Goal: Transaction & Acquisition: Purchase product/service

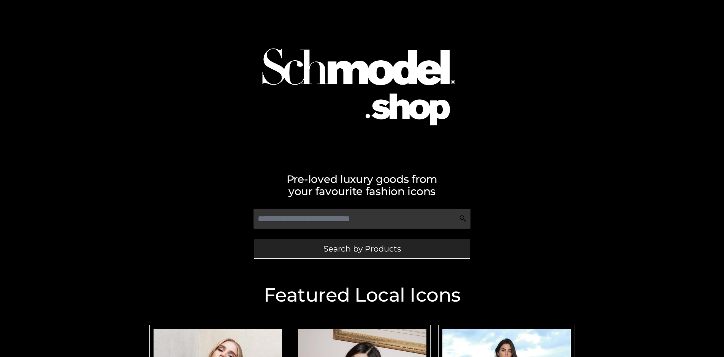
click at [362, 249] on span "Search by Products" at bounding box center [361, 249] width 77 height 8
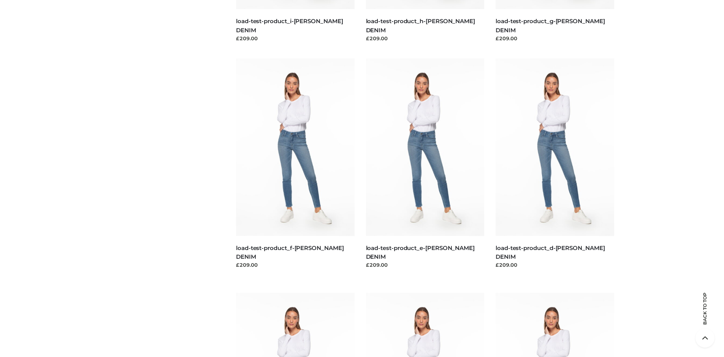
scroll to position [1594, 0]
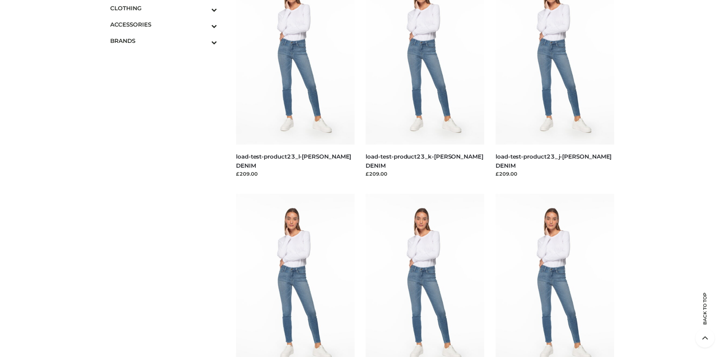
click at [0, 0] on span "DRESSES" at bounding box center [0, 0] width 0 height 0
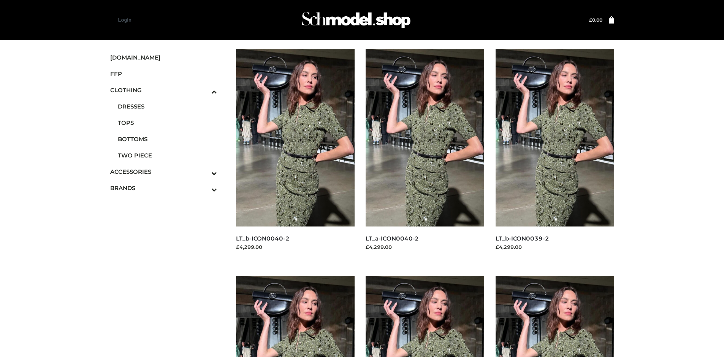
scroll to position [584, 0]
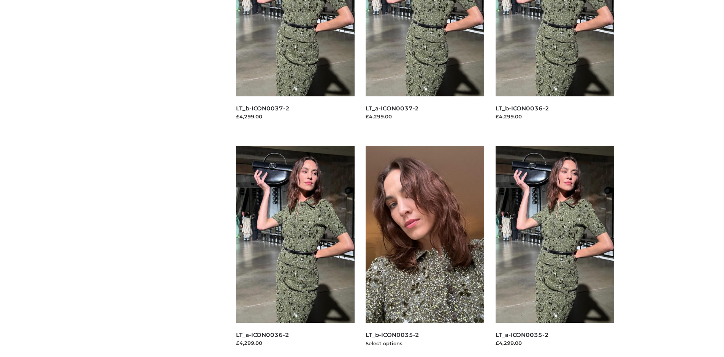
click at [425, 251] on img at bounding box center [424, 234] width 119 height 177
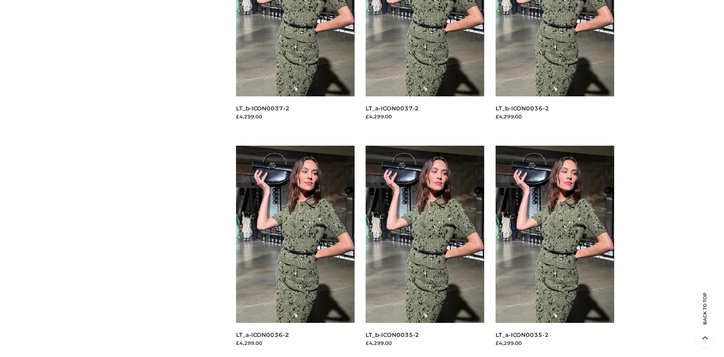
scroll to position [0, 0]
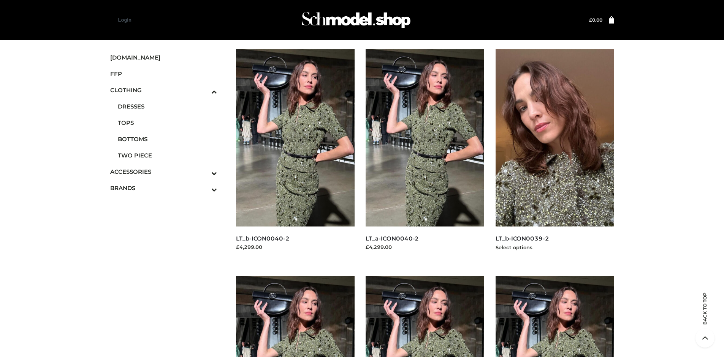
click at [554, 155] on img at bounding box center [554, 137] width 119 height 177
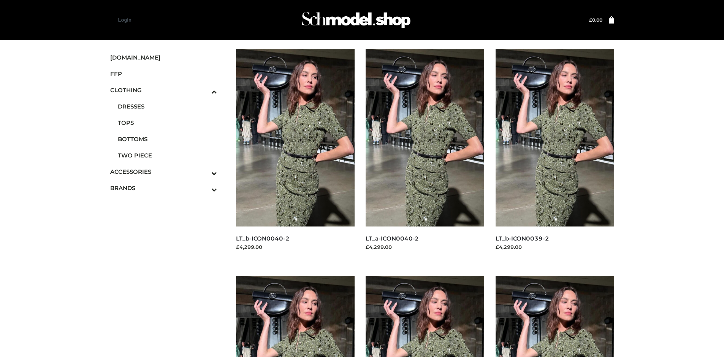
scroll to position [584, 0]
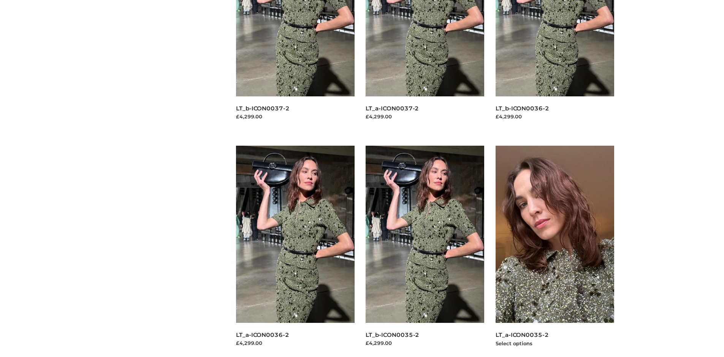
click at [554, 251] on img at bounding box center [554, 234] width 119 height 177
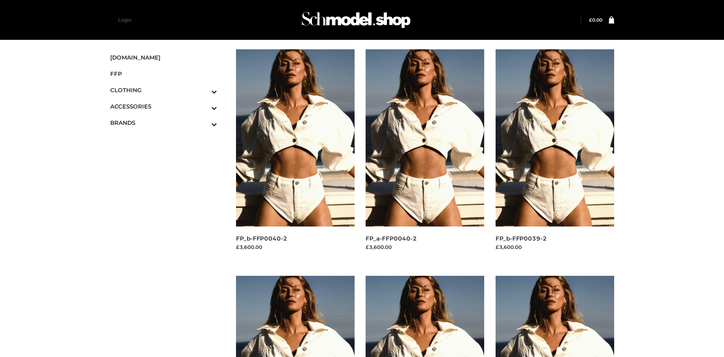
scroll to position [584, 0]
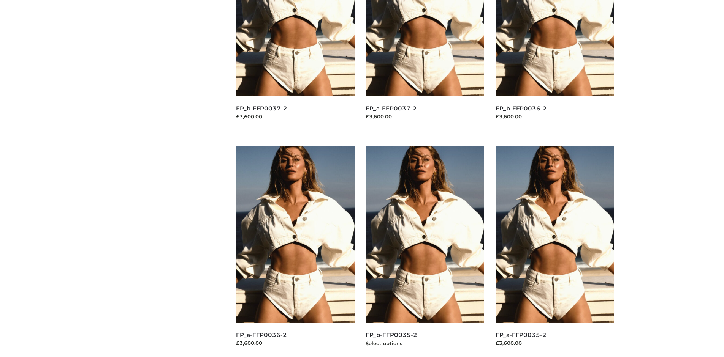
click at [425, 251] on img at bounding box center [424, 234] width 119 height 177
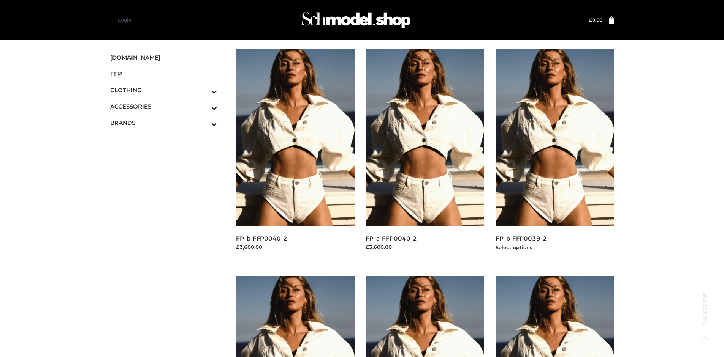
click at [554, 155] on img at bounding box center [554, 137] width 119 height 177
click at [295, 155] on img at bounding box center [295, 137] width 119 height 177
click at [204, 123] on icon "Toggle Submenu" at bounding box center [174, 124] width 85 height 9
click at [167, 155] on span "PARKERSMITH" at bounding box center [168, 155] width 100 height 9
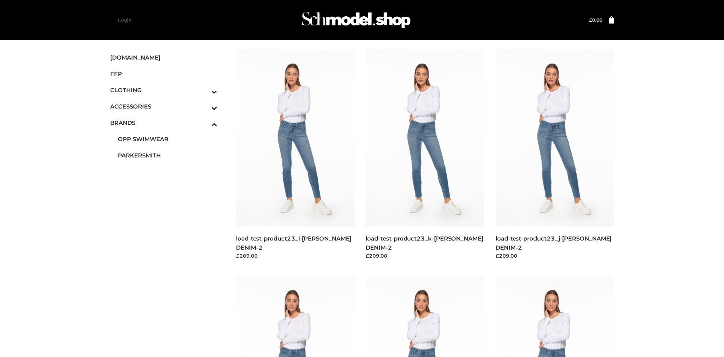
scroll to position [357, 0]
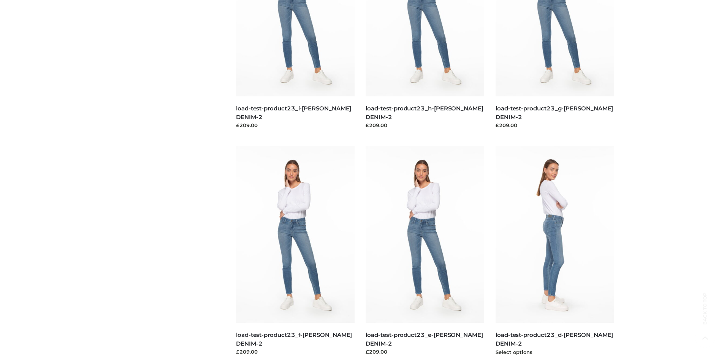
click at [554, 251] on img at bounding box center [554, 234] width 119 height 177
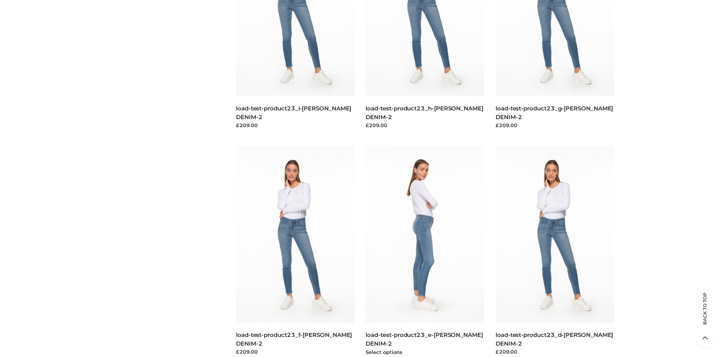
click at [425, 251] on img at bounding box center [424, 234] width 119 height 177
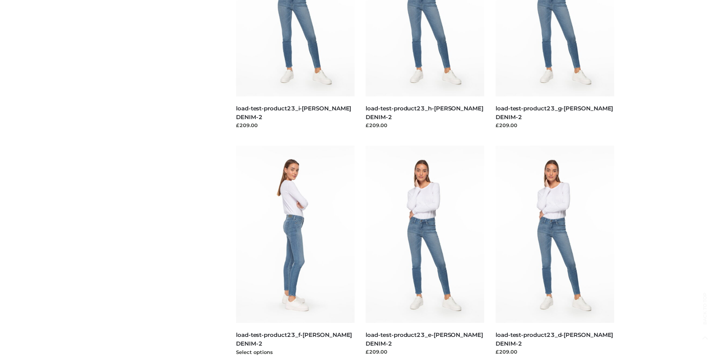
click at [295, 251] on img at bounding box center [295, 234] width 119 height 177
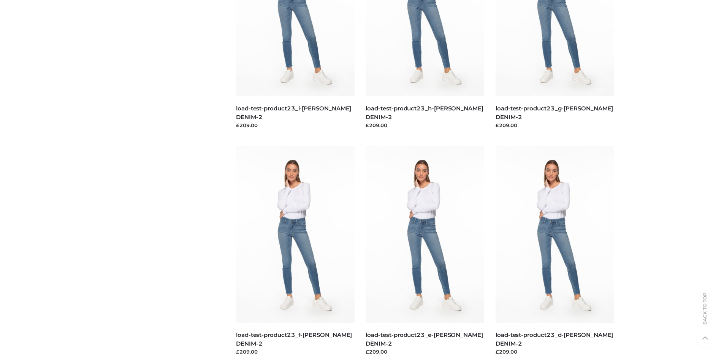
scroll to position [584, 0]
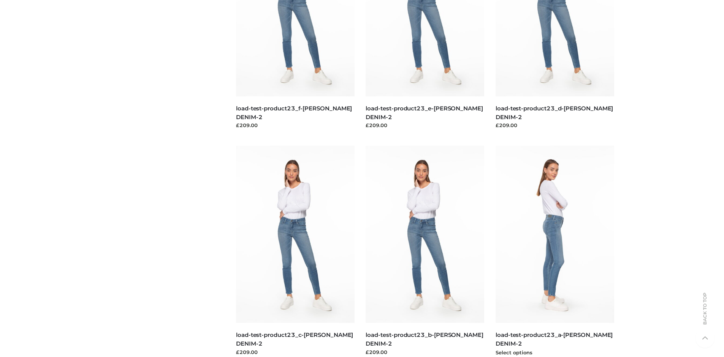
click at [554, 251] on img at bounding box center [554, 234] width 119 height 177
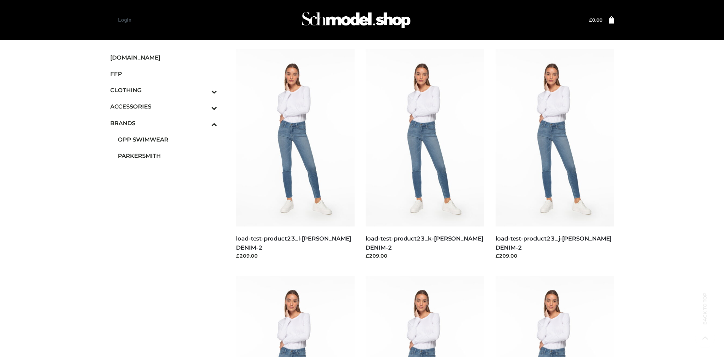
click at [167, 119] on span "BAGS" at bounding box center [168, 123] width 100 height 9
